Goal: Information Seeking & Learning: Learn about a topic

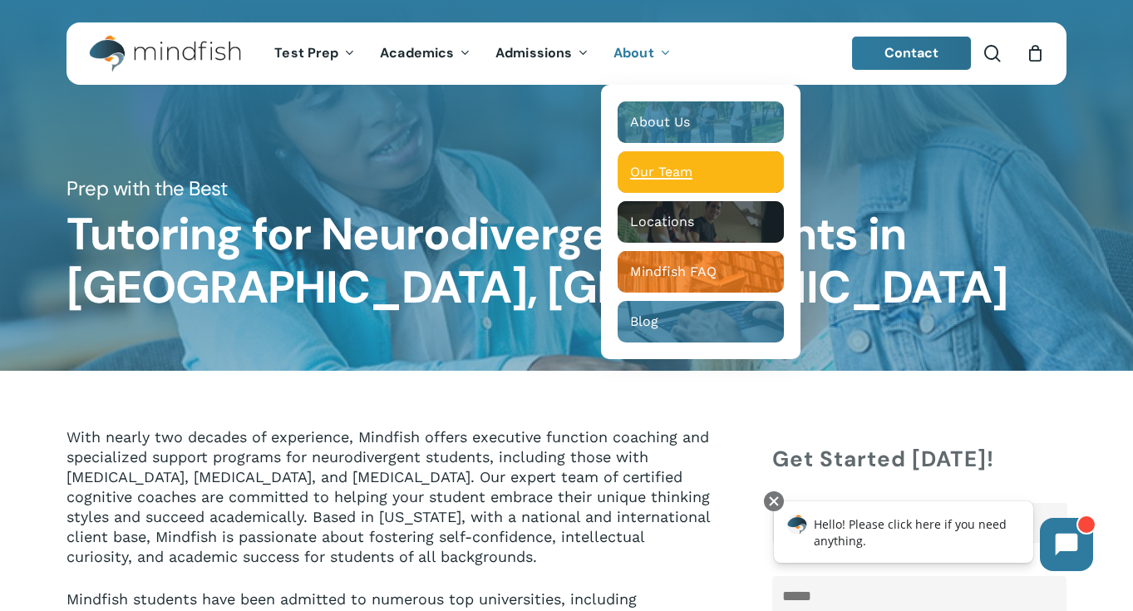
click at [666, 173] on span "Our Team" at bounding box center [661, 172] width 62 height 16
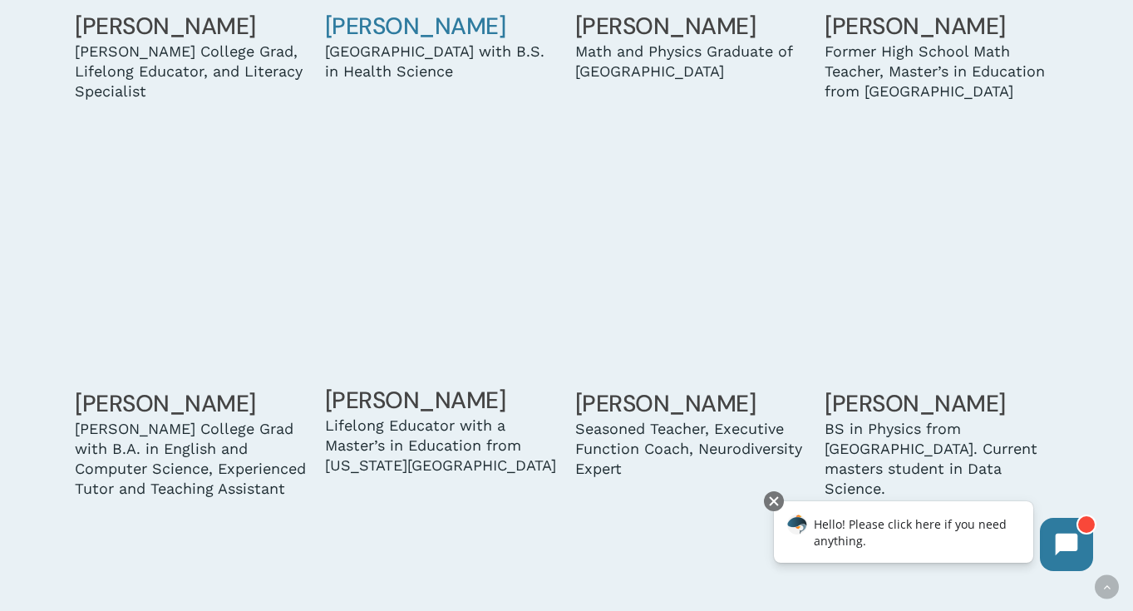
scroll to position [1933, 0]
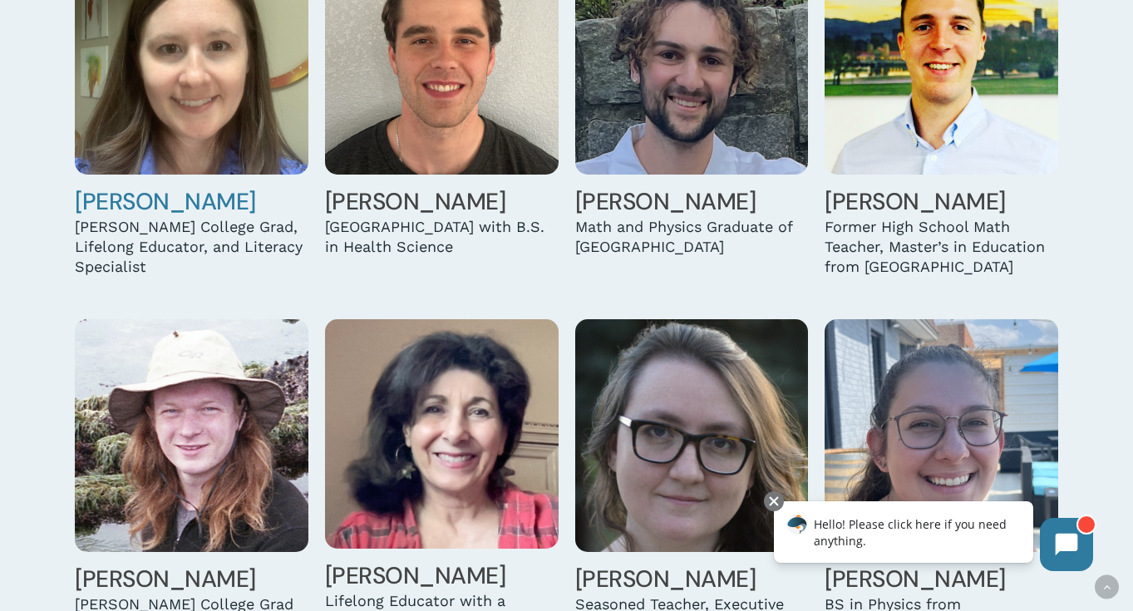
click at [141, 190] on link "Hannah Brooks" at bounding box center [165, 201] width 181 height 31
